Goal: Task Accomplishment & Management: Use online tool/utility

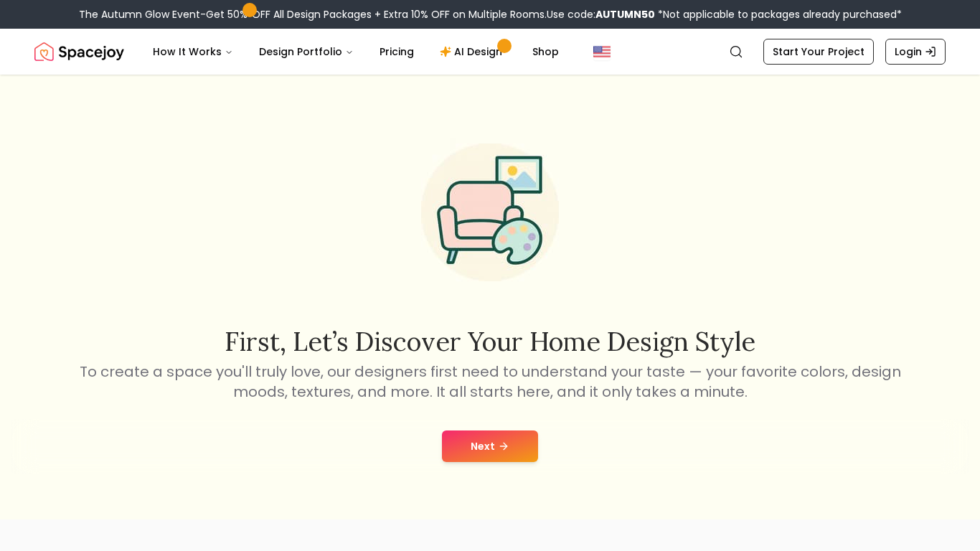
click at [504, 430] on button "Next" at bounding box center [490, 446] width 96 height 32
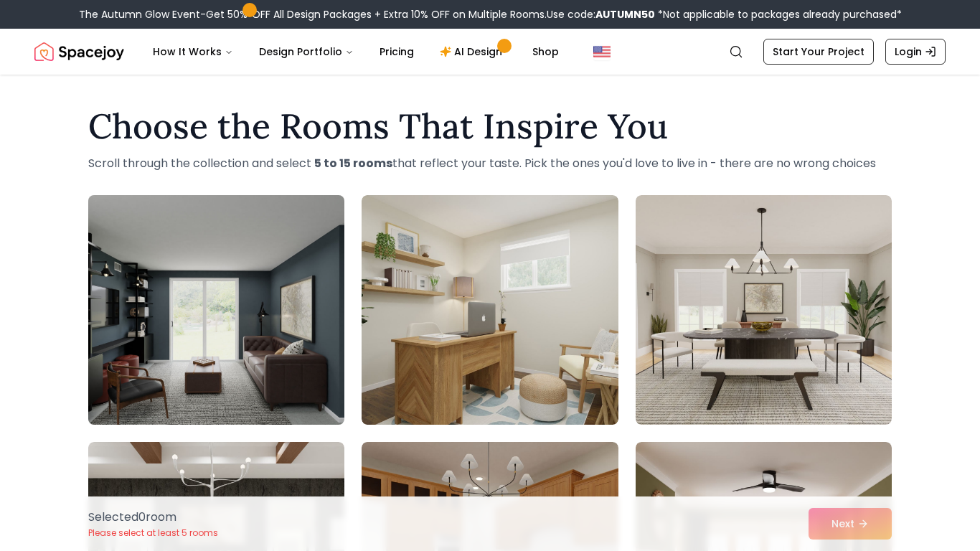
click at [223, 386] on img at bounding box center [216, 309] width 269 height 241
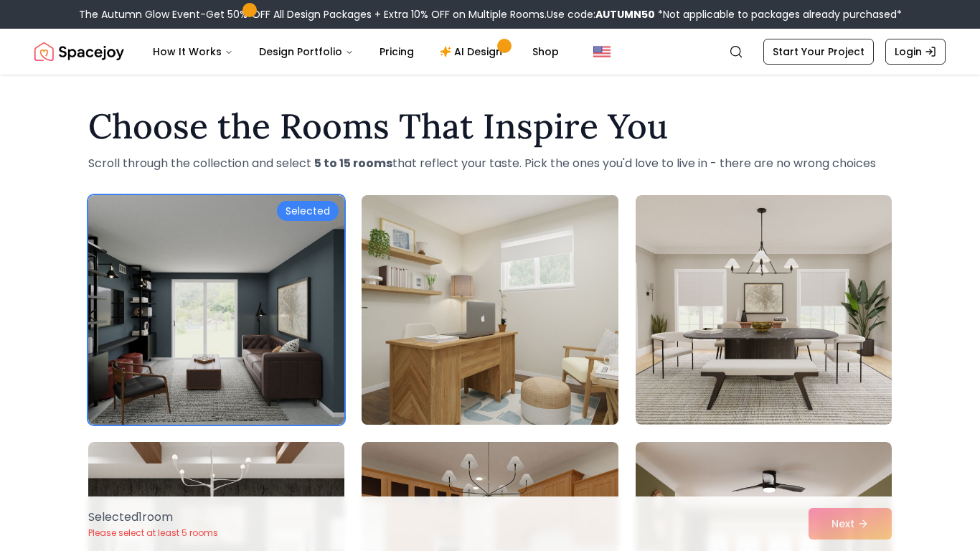
click at [423, 297] on img at bounding box center [489, 309] width 269 height 241
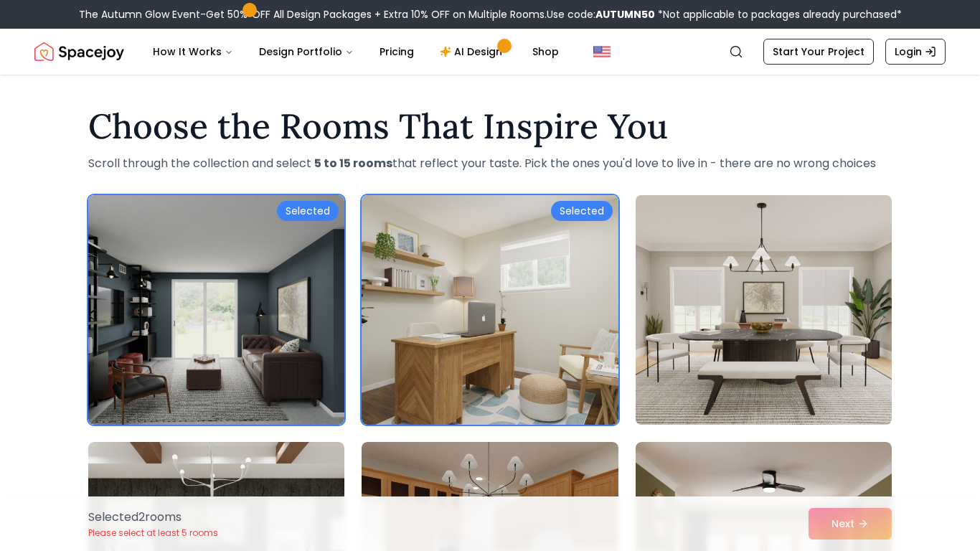
click at [800, 289] on img at bounding box center [763, 309] width 269 height 241
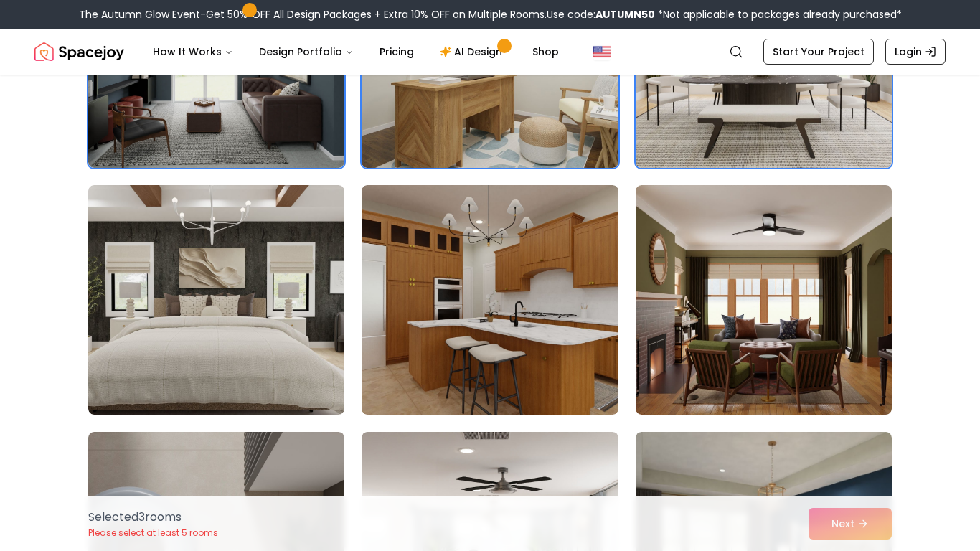
scroll to position [258, 0]
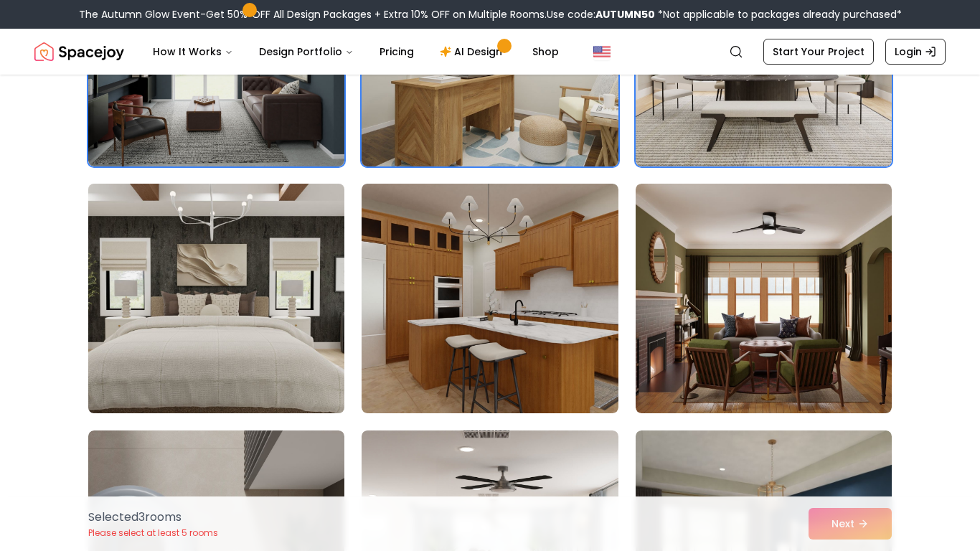
click at [190, 296] on img at bounding box center [216, 298] width 269 height 241
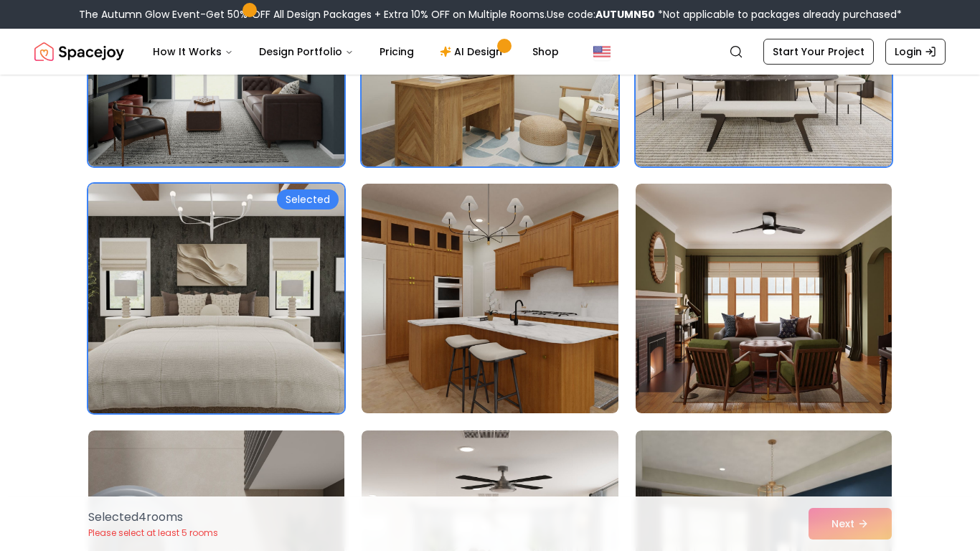
click at [555, 278] on img at bounding box center [490, 299] width 256 height 230
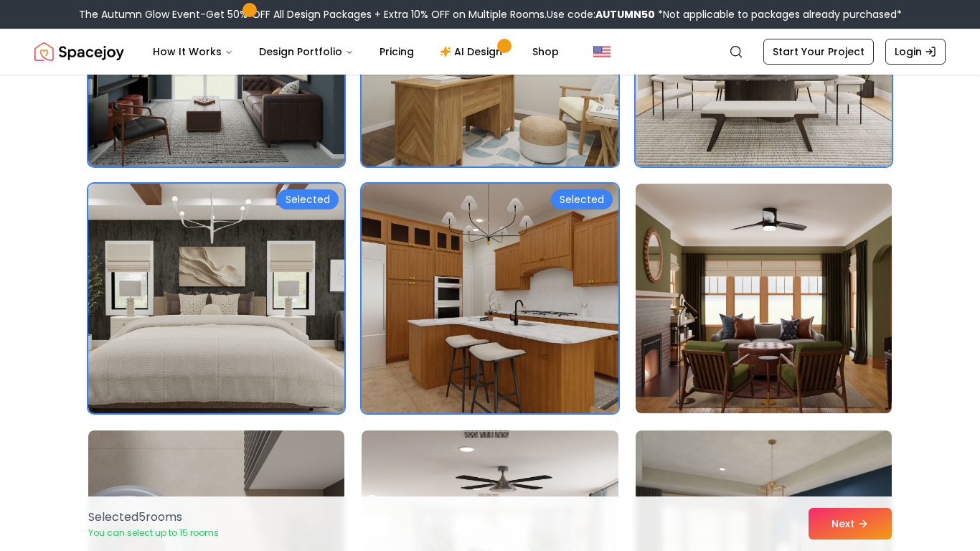
click at [740, 272] on img at bounding box center [763, 298] width 269 height 241
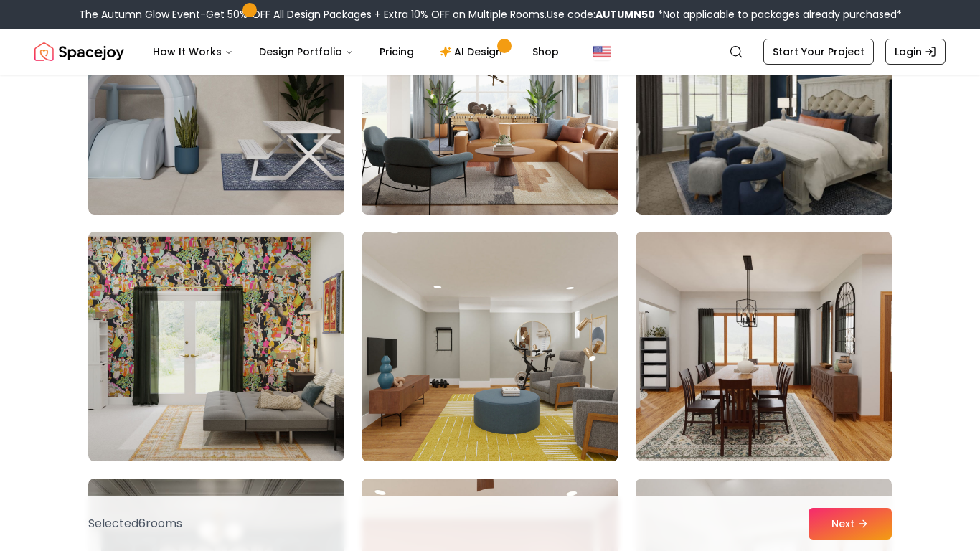
scroll to position [717, 0]
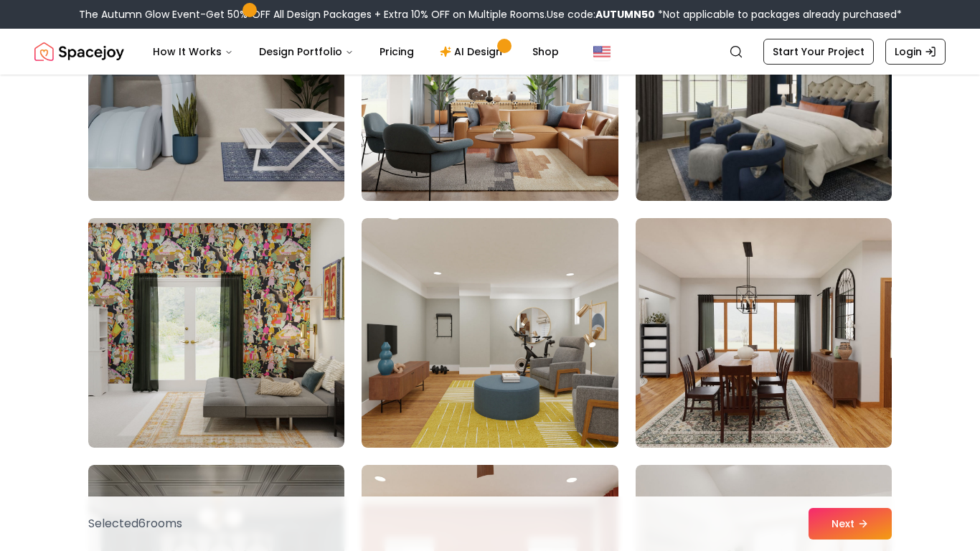
click at [196, 149] on img at bounding box center [216, 86] width 269 height 241
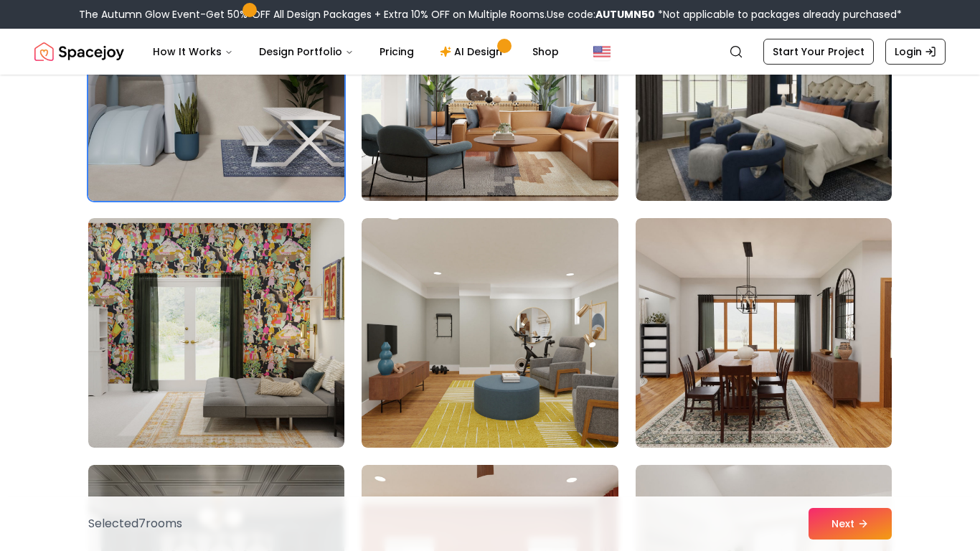
click at [537, 142] on img at bounding box center [489, 86] width 269 height 241
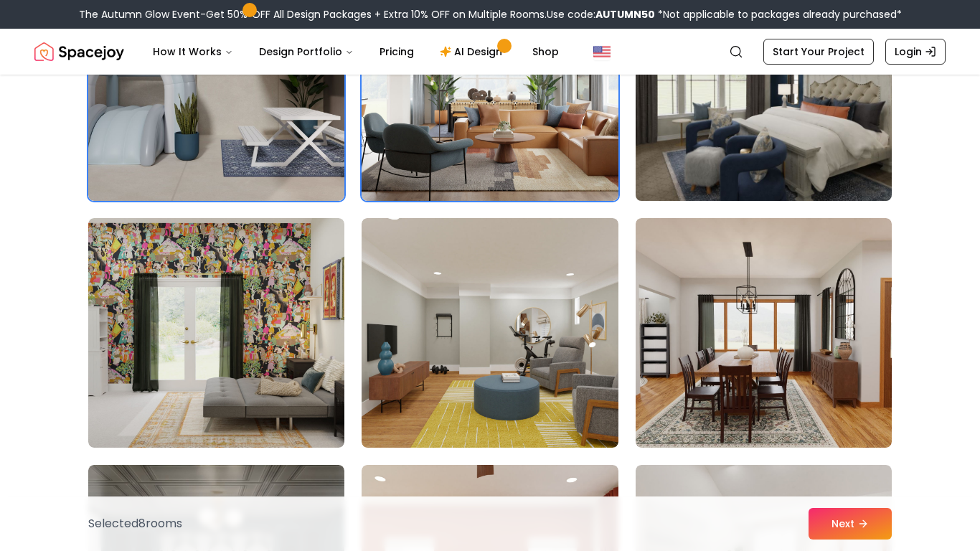
click at [802, 159] on img at bounding box center [763, 86] width 269 height 241
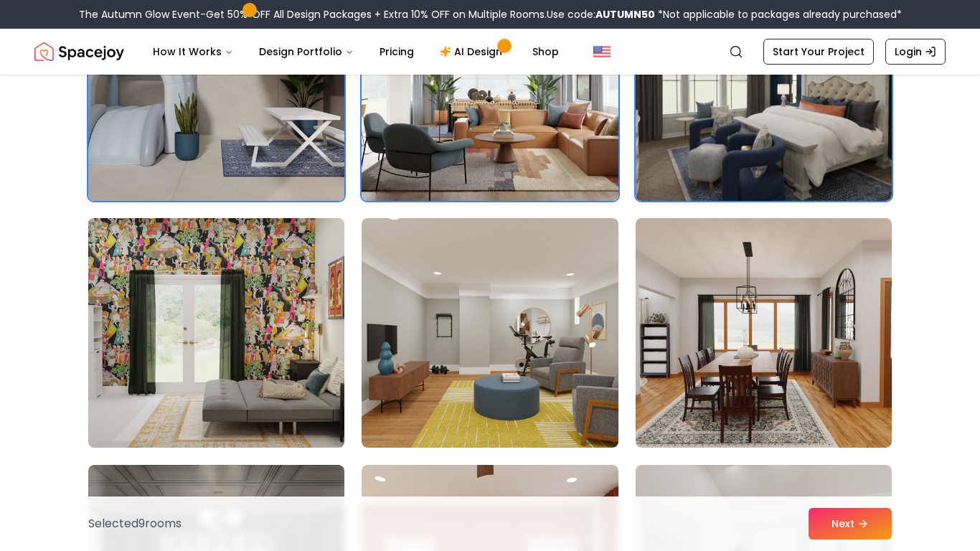
click at [183, 373] on img at bounding box center [216, 332] width 269 height 241
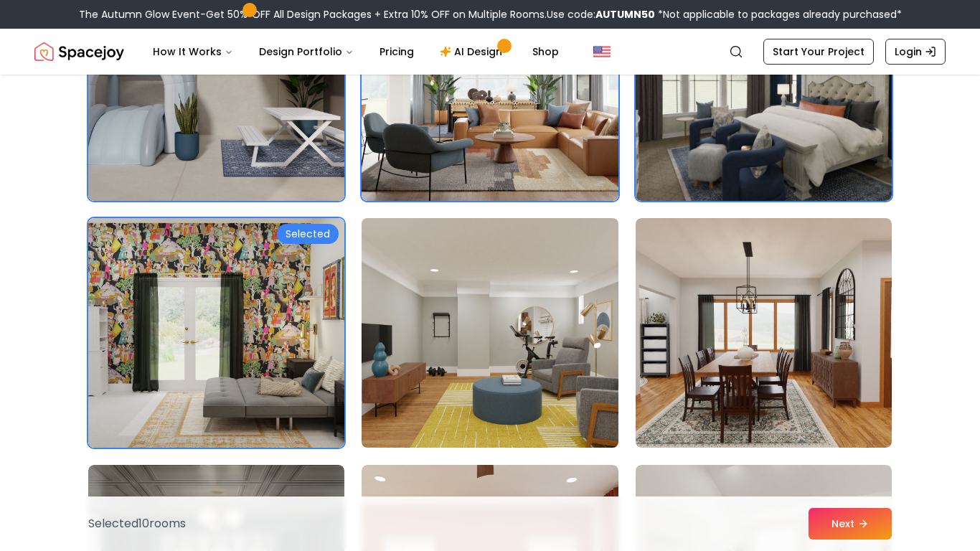
click at [534, 341] on img at bounding box center [489, 332] width 269 height 241
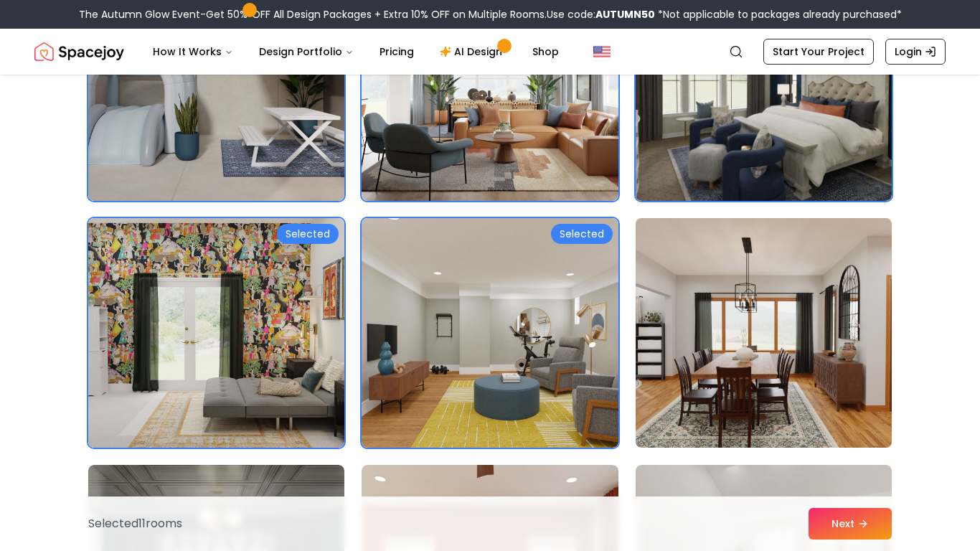
click at [765, 309] on img at bounding box center [763, 332] width 269 height 241
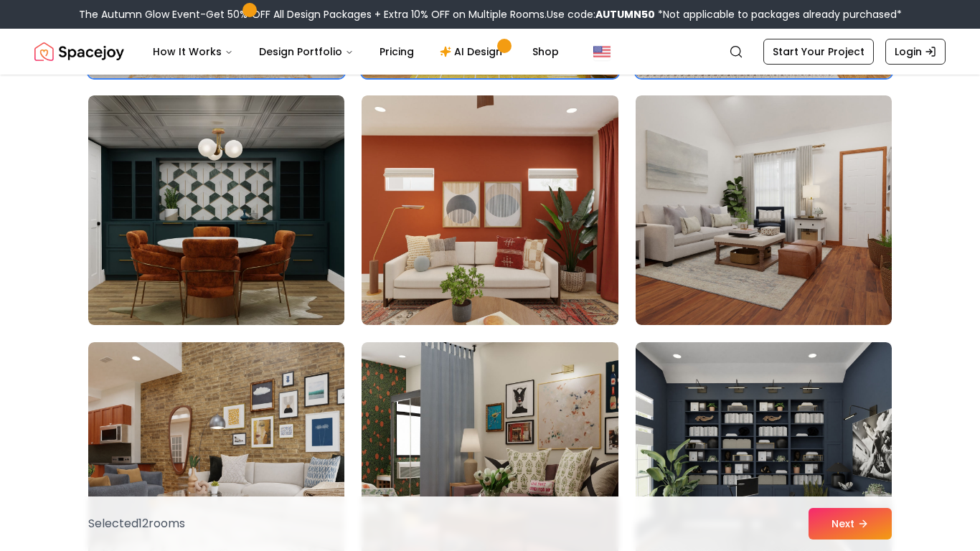
scroll to position [1091, 0]
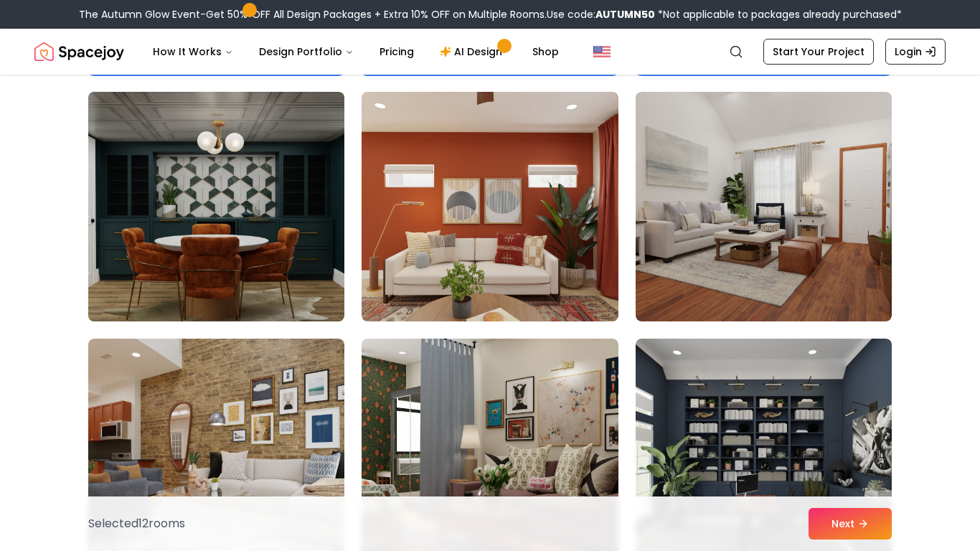
click at [183, 283] on img at bounding box center [216, 206] width 269 height 241
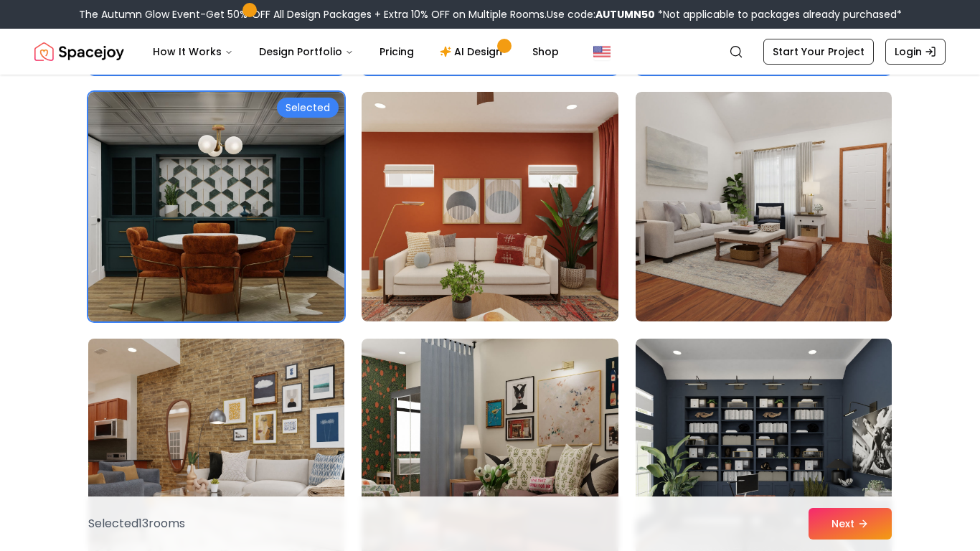
click at [217, 354] on img at bounding box center [216, 453] width 269 height 241
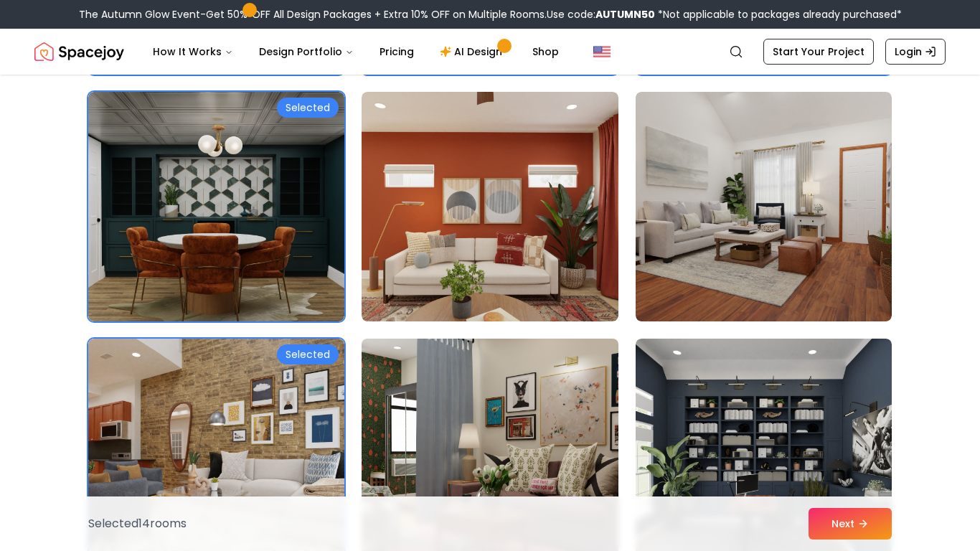
click at [476, 367] on img at bounding box center [489, 453] width 269 height 241
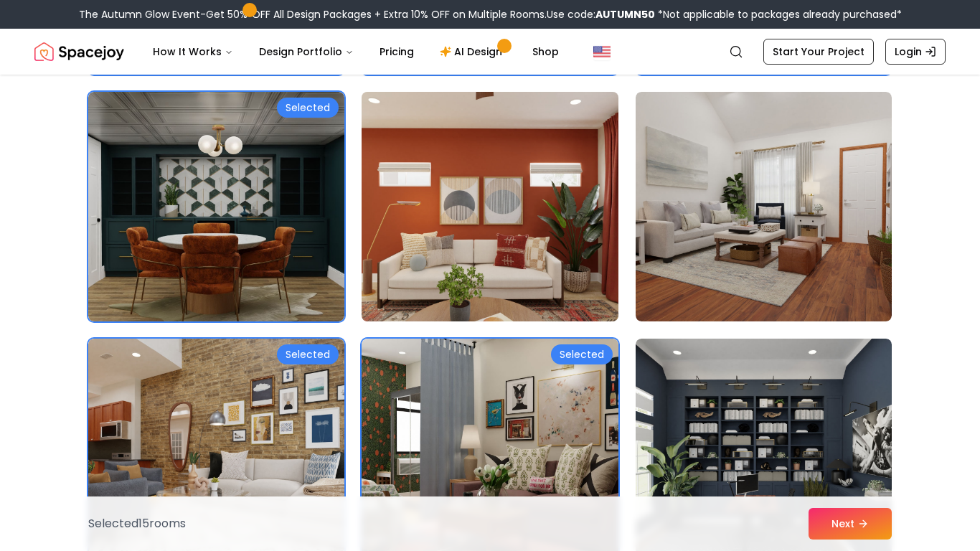
click at [480, 251] on img at bounding box center [489, 206] width 269 height 241
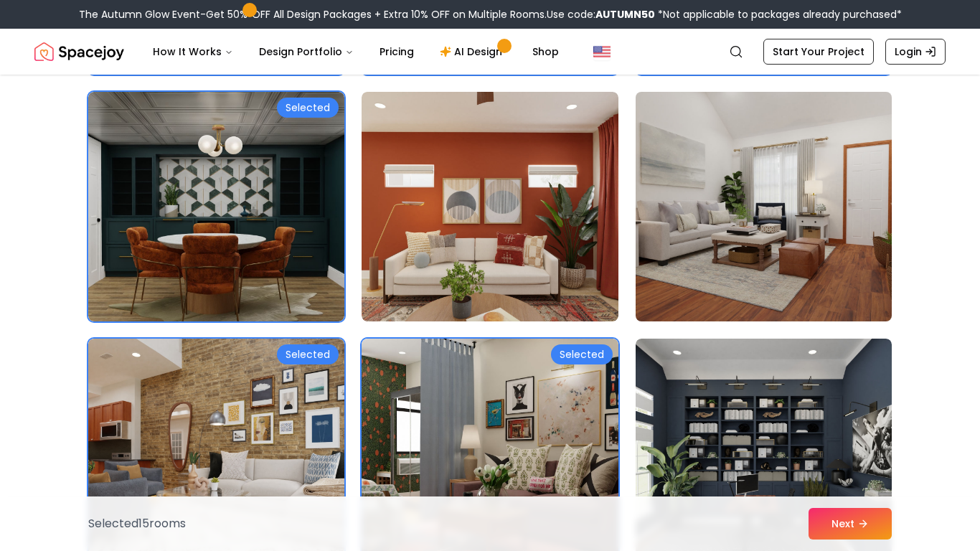
click at [733, 240] on img at bounding box center [763, 206] width 269 height 241
click at [748, 298] on img at bounding box center [763, 206] width 269 height 241
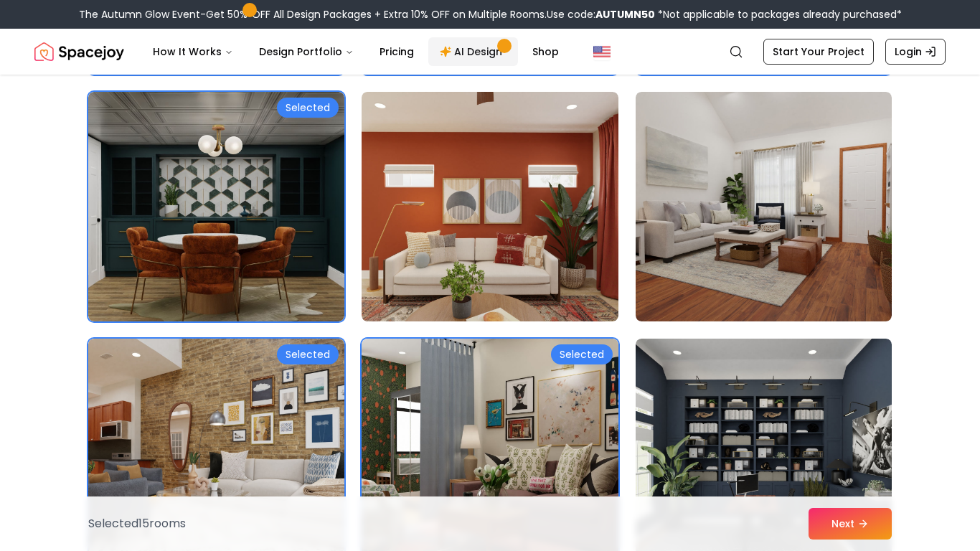
click at [470, 44] on link "AI Design" at bounding box center [473, 51] width 90 height 29
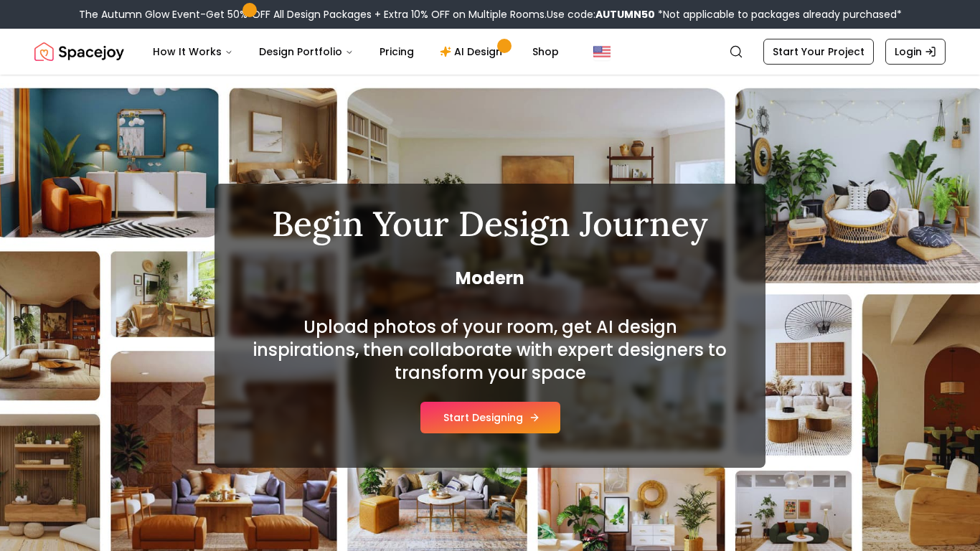
click at [484, 413] on button "Start Designing" at bounding box center [490, 418] width 140 height 32
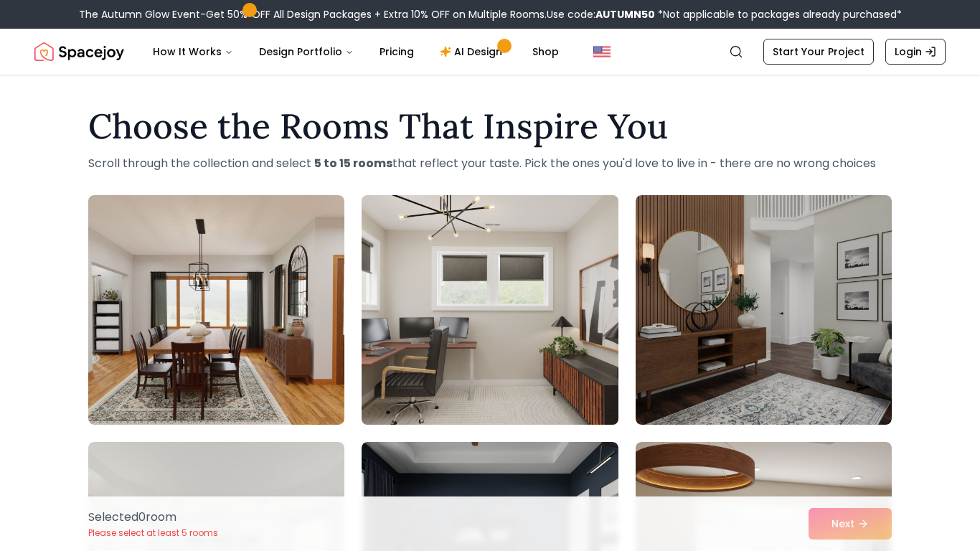
click at [484, 407] on img at bounding box center [489, 309] width 269 height 241
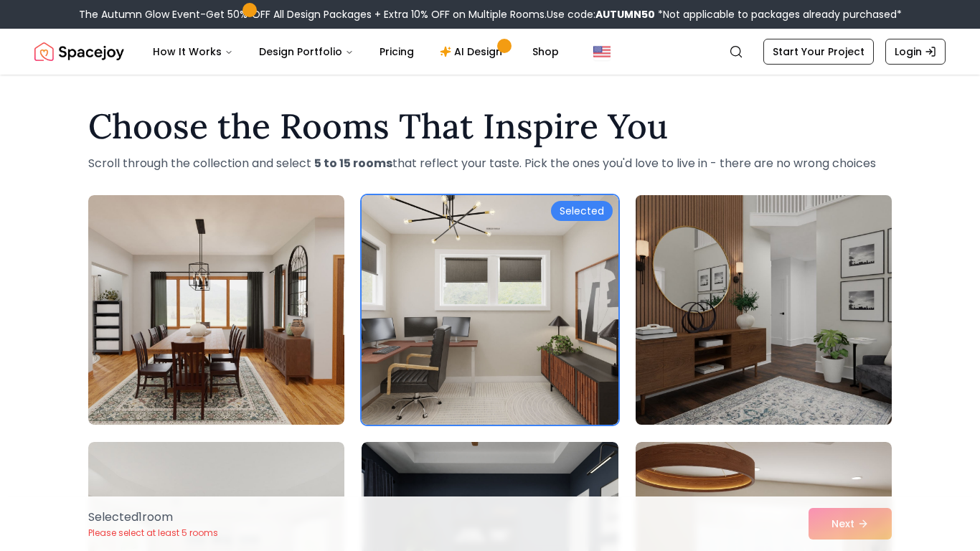
click at [745, 346] on img at bounding box center [763, 309] width 269 height 241
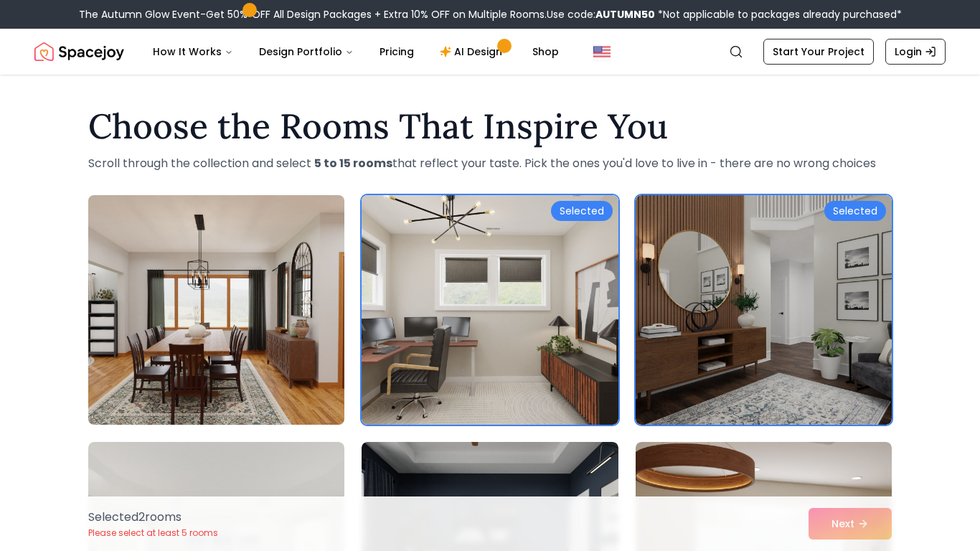
click at [111, 325] on img at bounding box center [216, 309] width 269 height 241
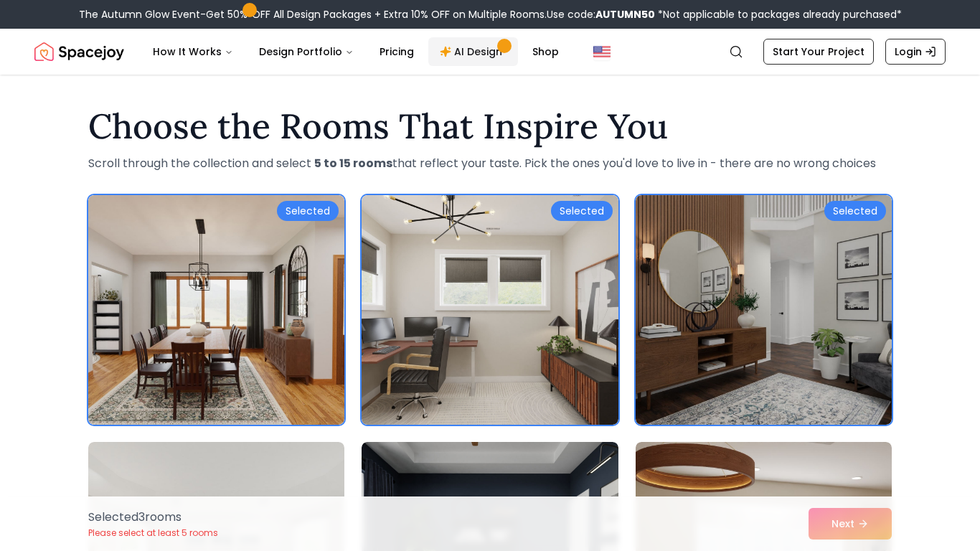
click at [472, 42] on link "AI Design" at bounding box center [473, 51] width 90 height 29
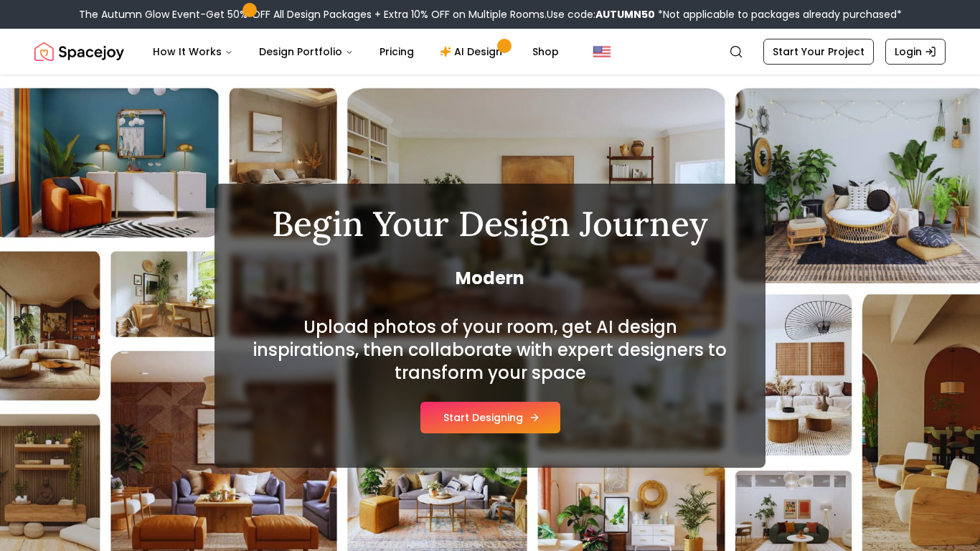
click at [538, 425] on button "Start Designing" at bounding box center [490, 418] width 140 height 32
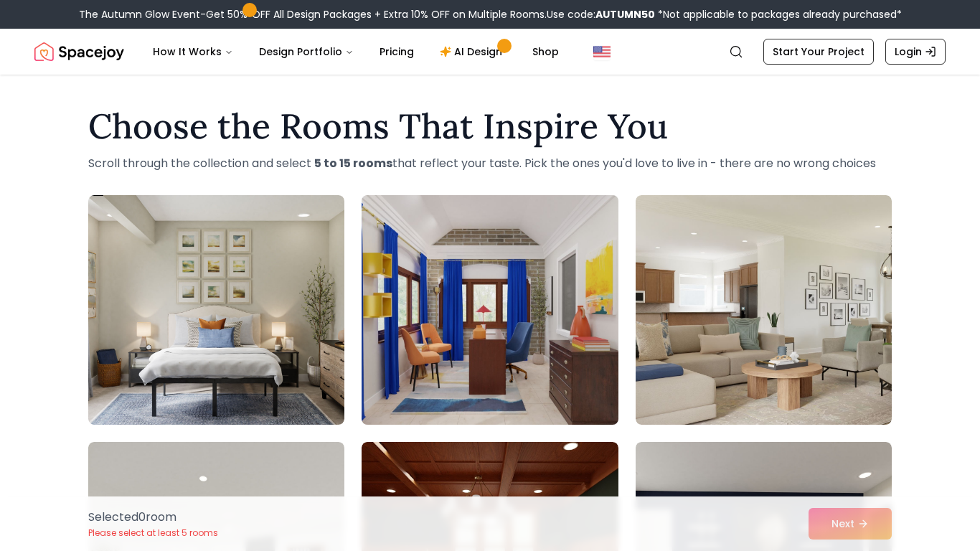
click at [491, 343] on img at bounding box center [489, 309] width 269 height 241
